Goal: Task Accomplishment & Management: Manage account settings

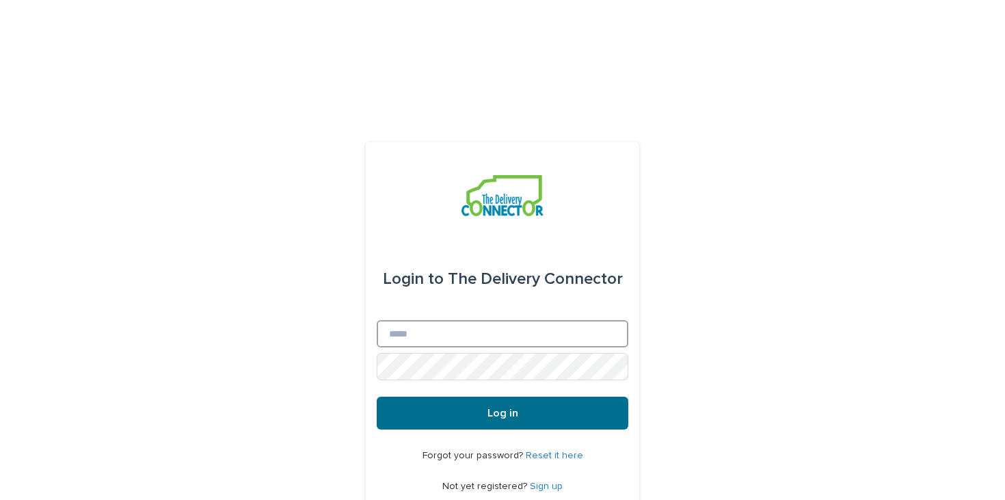
type input "**********"
click at [508, 407] on span "Log in" at bounding box center [502, 412] width 31 height 11
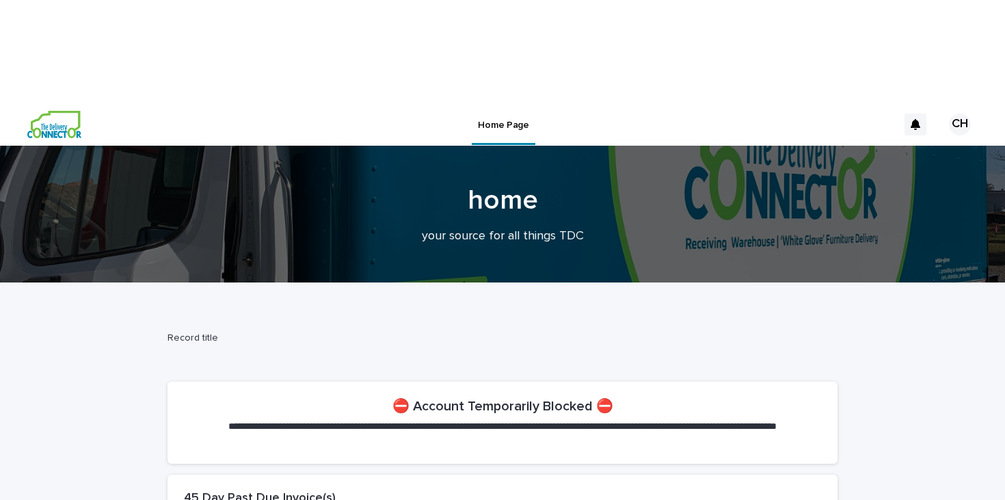
scroll to position [79, 0]
